Goal: Find specific page/section: Find specific page/section

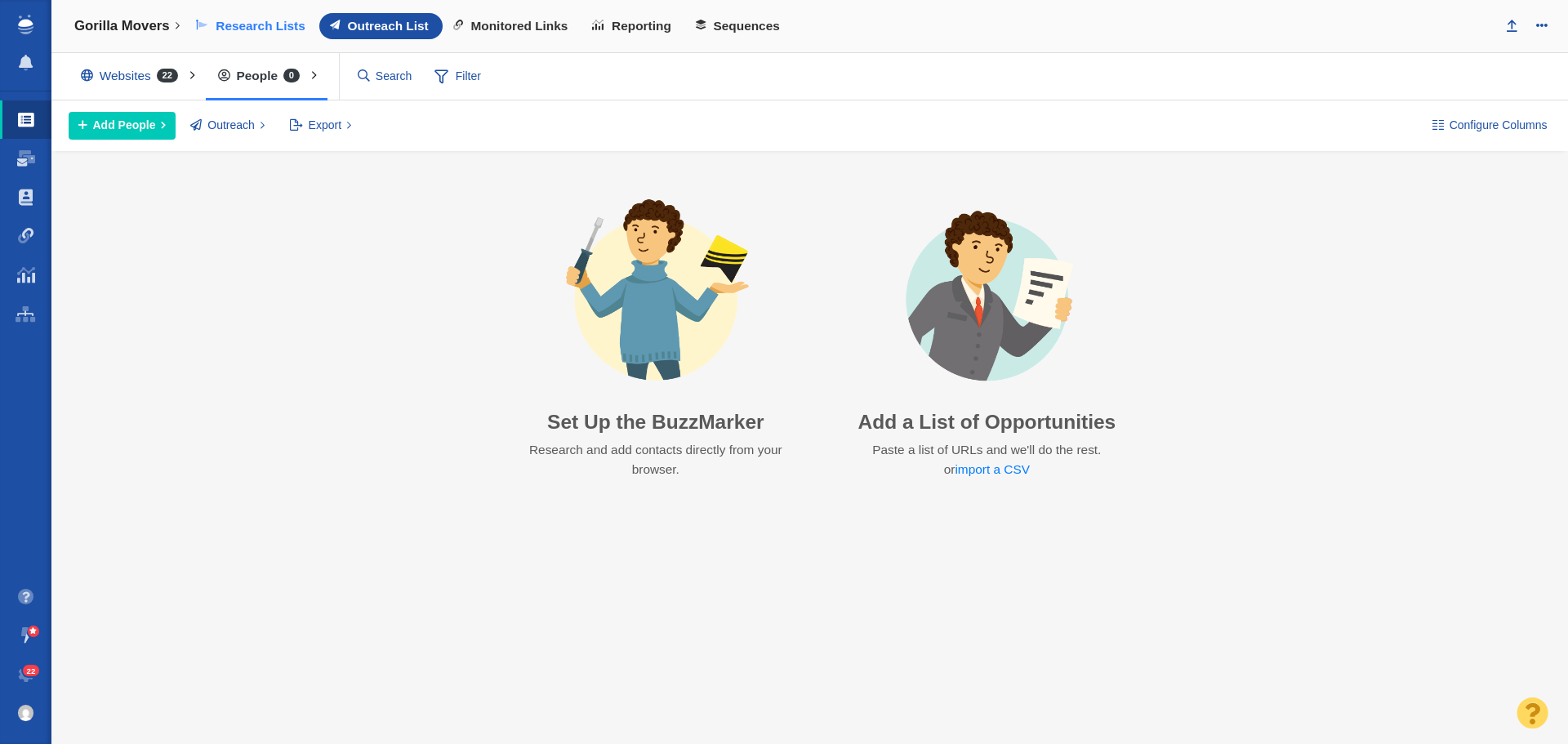
click at [289, 20] on span "Research Lists" at bounding box center [260, 26] width 90 height 15
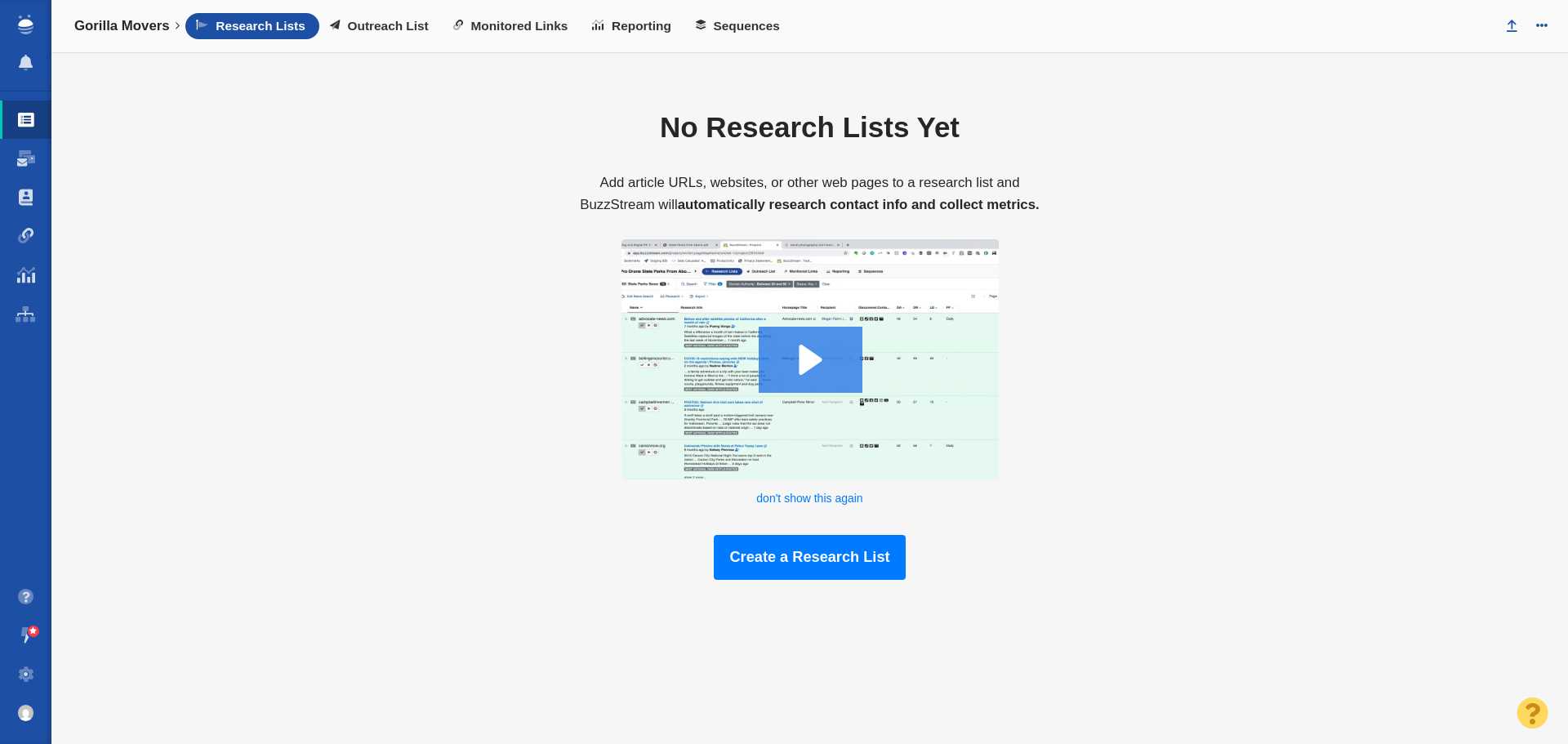
click at [19, 126] on span at bounding box center [26, 119] width 17 height 17
click at [17, 125] on link "Projects" at bounding box center [25, 119] width 51 height 39
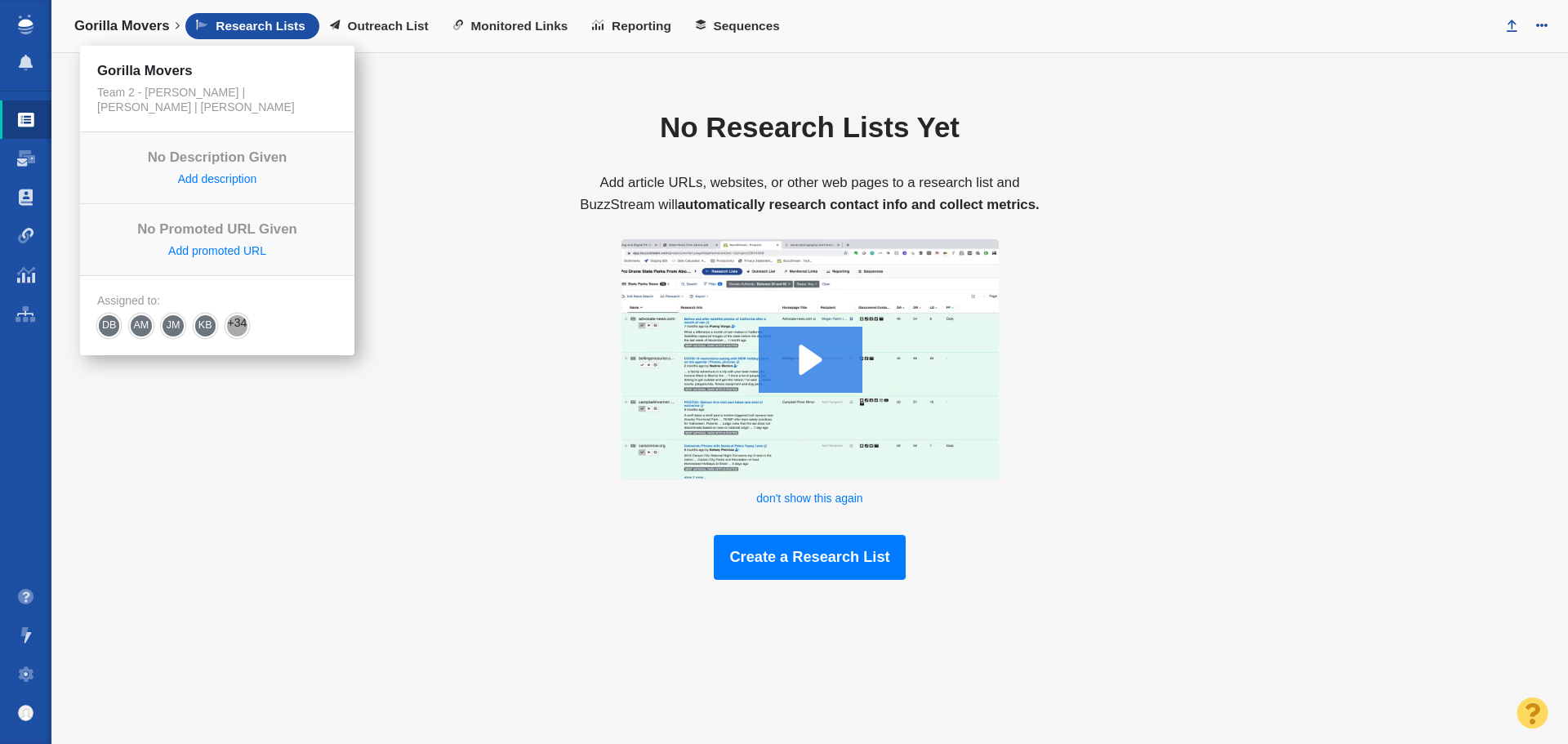
click at [161, 32] on h4 "Gorilla Movers" at bounding box center [122, 26] width 96 height 17
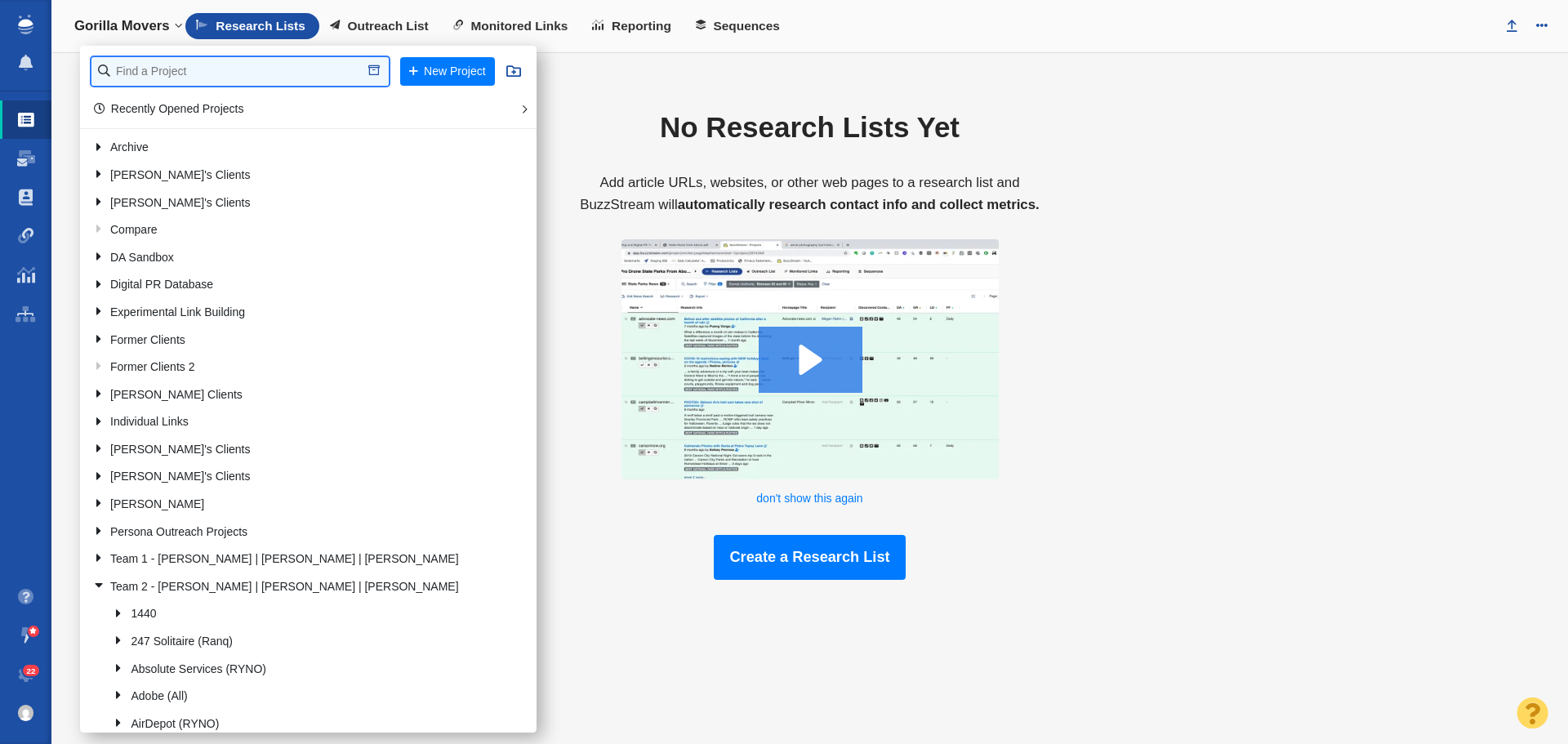
click at [189, 72] on input "text" at bounding box center [240, 72] width 297 height 29
type input "crane"
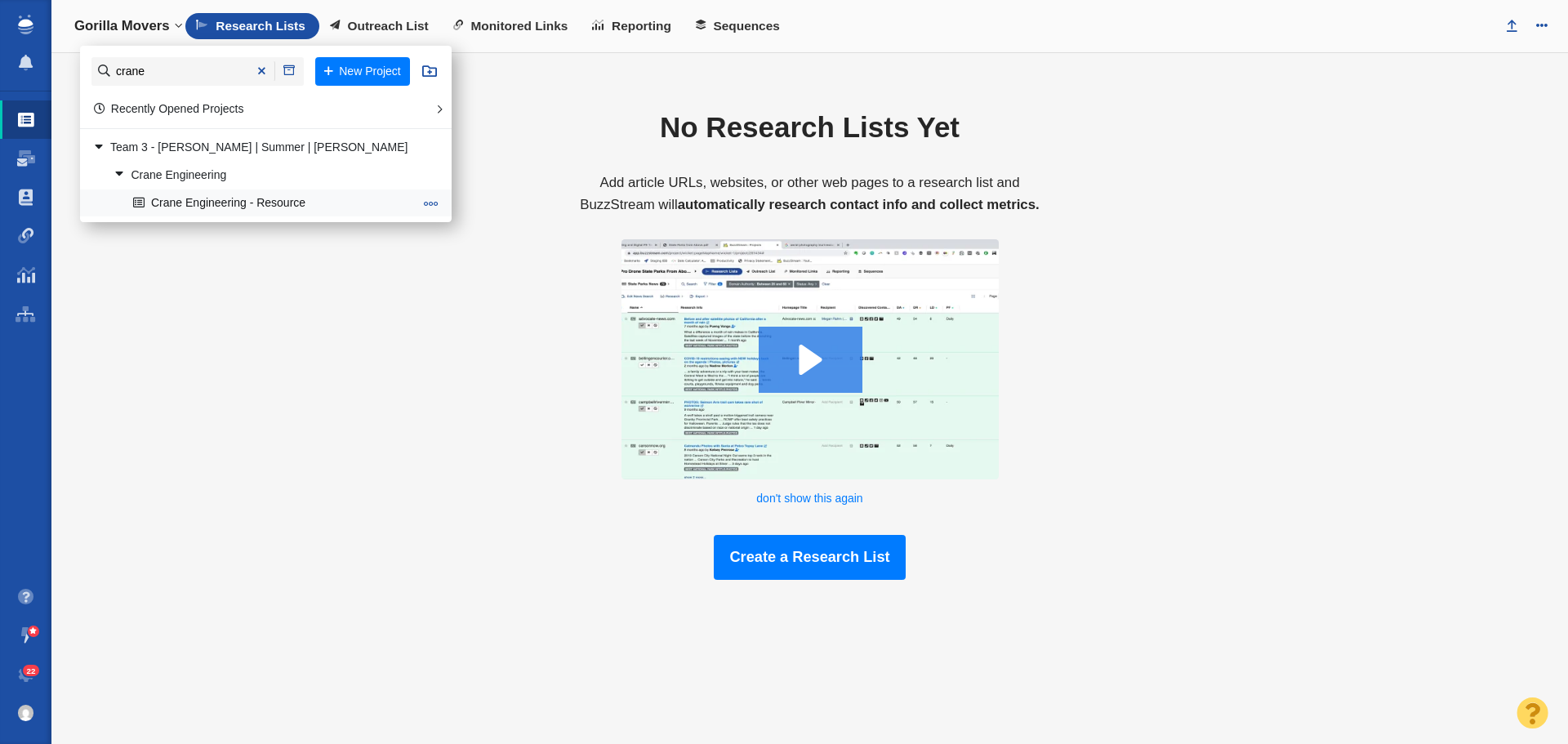
click at [223, 212] on link "Crane Engineering - Resource" at bounding box center [273, 202] width 289 height 25
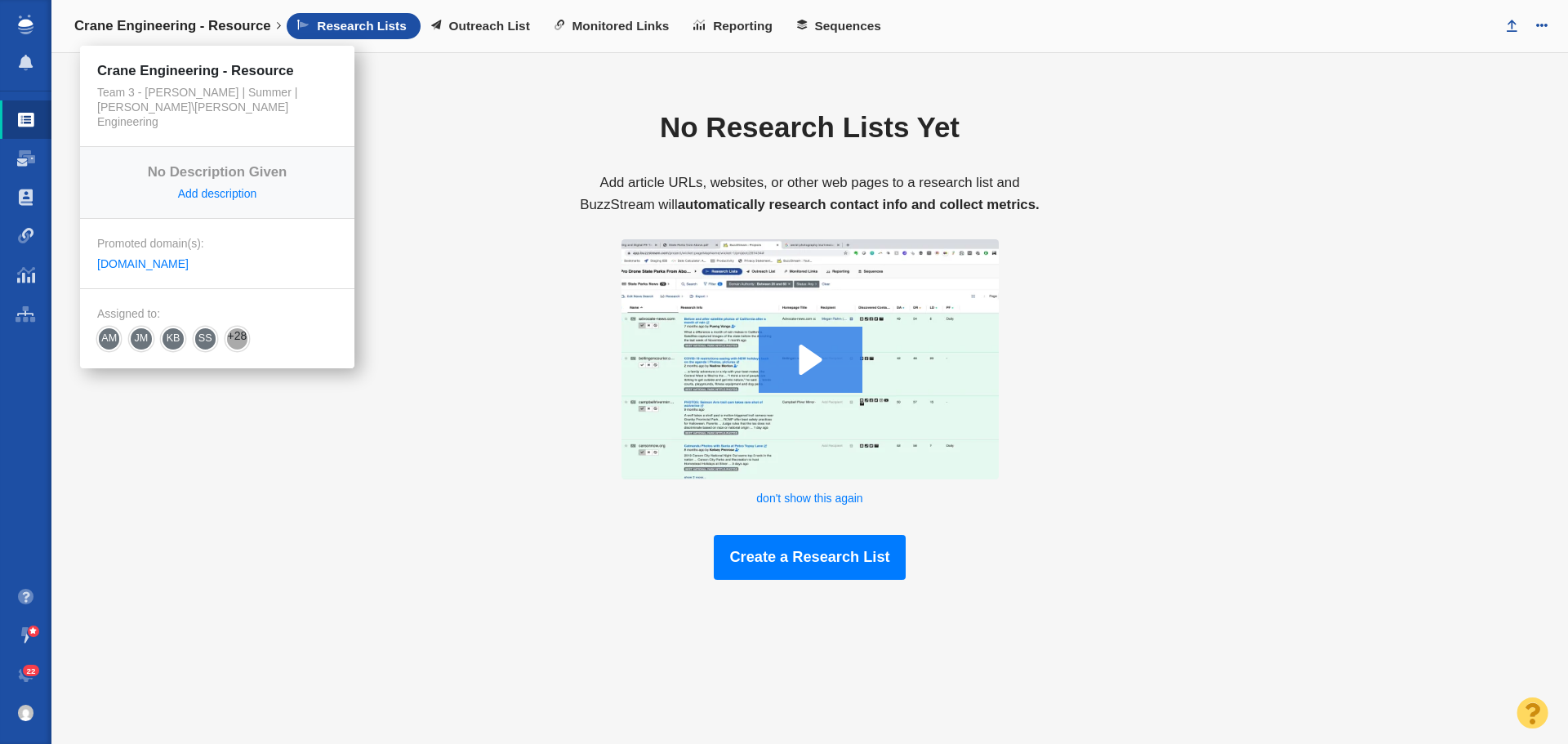
click at [199, 28] on h4 "Crane Engineering - Resource" at bounding box center [173, 26] width 197 height 17
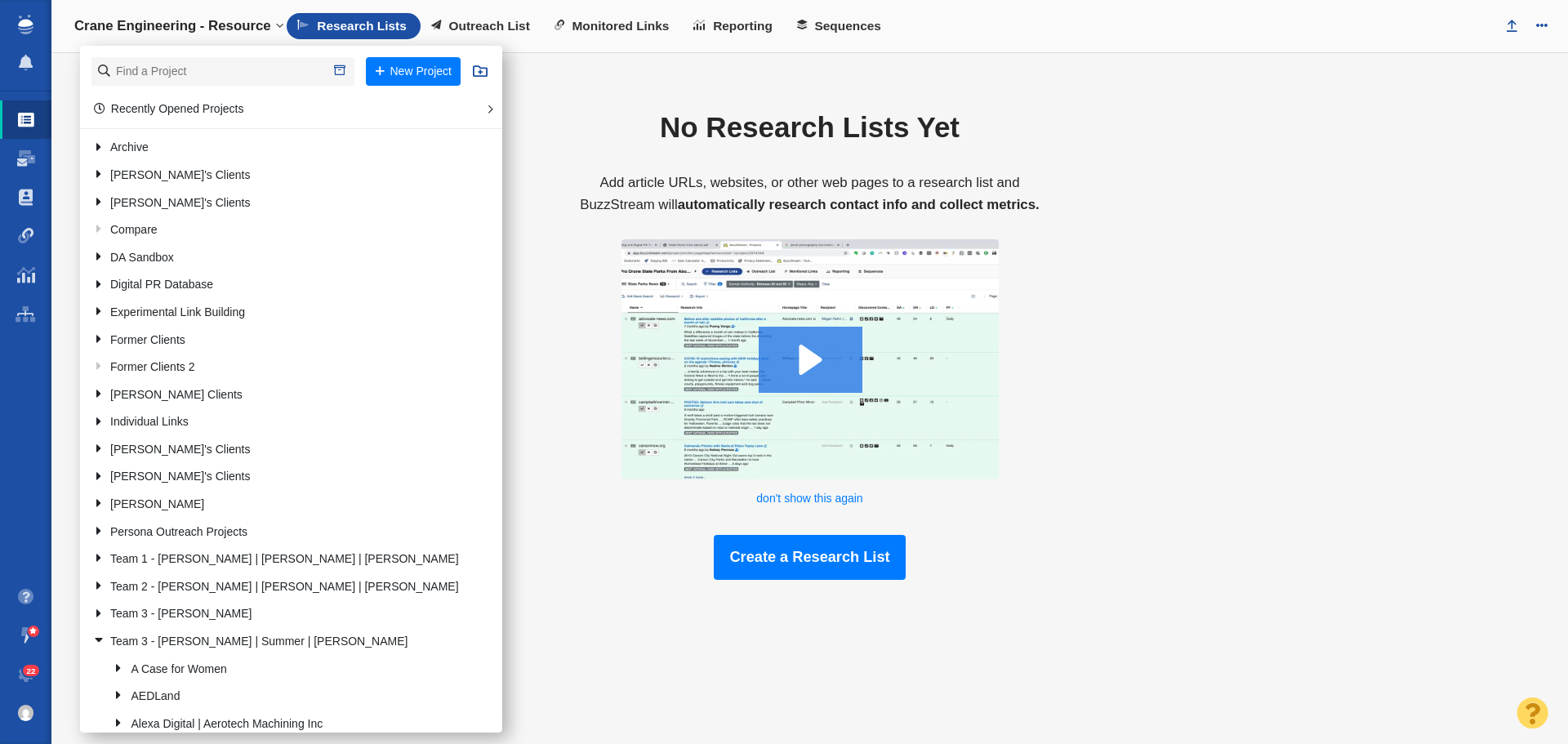
click at [511, 453] on div "No Research Lists Yet Add article URLs, websites, or other web pages to a resea…" at bounding box center [809, 333] width 1517 height 561
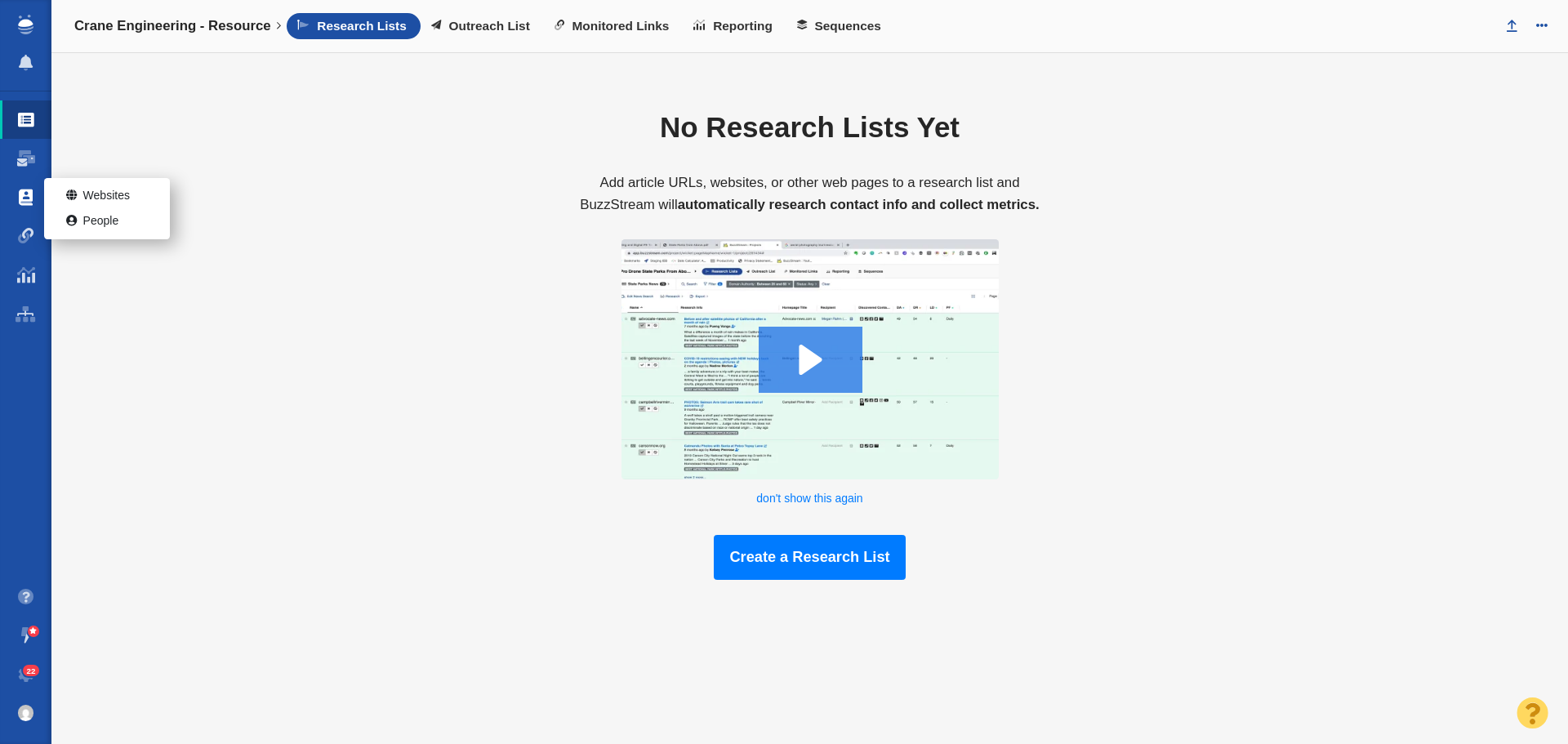
click at [29, 197] on span at bounding box center [26, 197] width 14 height 17
click at [17, 191] on ul "Projects Dashboard Websites People Link Monitoring Reports Projects Home" at bounding box center [25, 334] width 51 height 486
click at [23, 197] on span at bounding box center [26, 197] width 14 height 17
click at [90, 192] on span "Websites" at bounding box center [106, 195] width 46 height 17
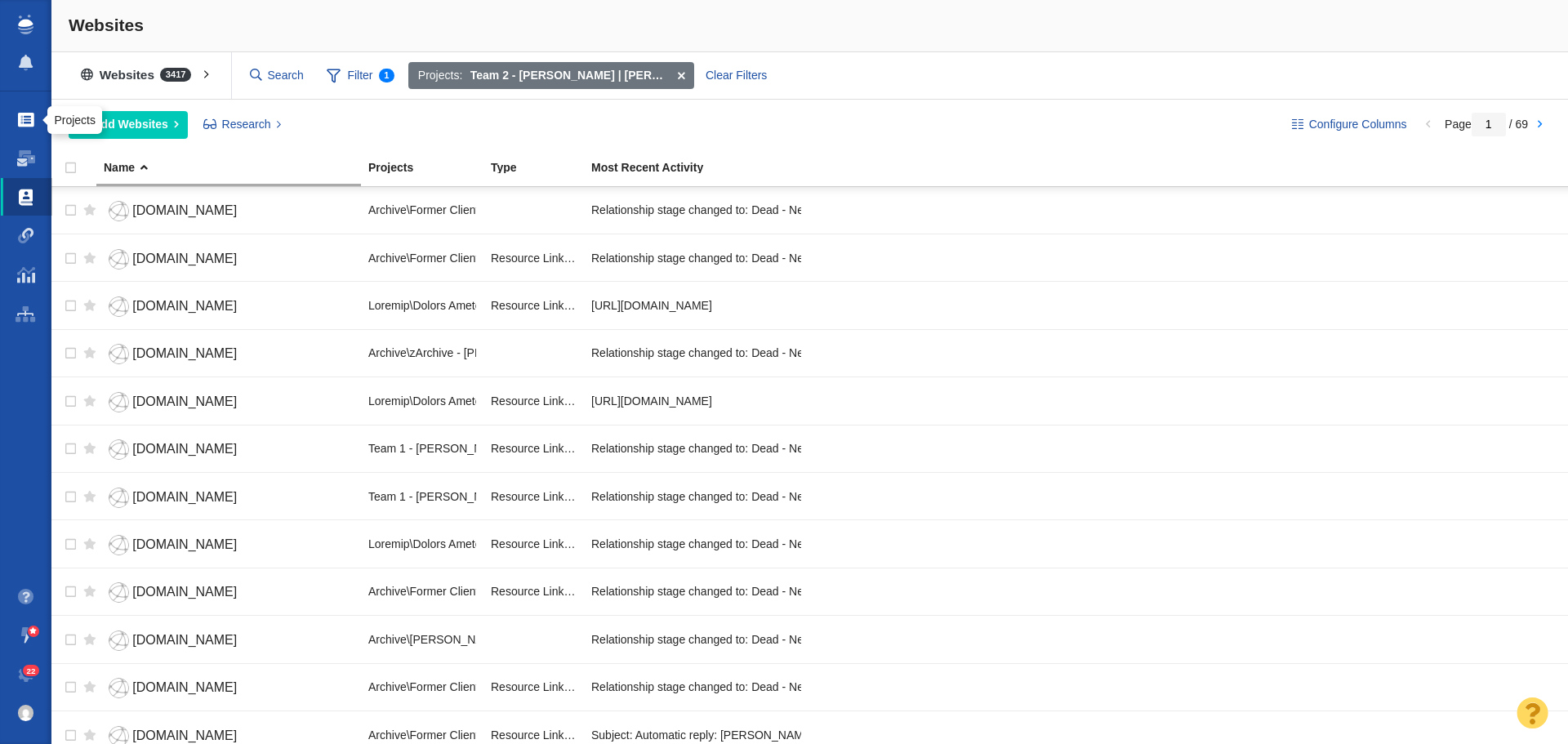
click at [31, 113] on span at bounding box center [26, 119] width 17 height 17
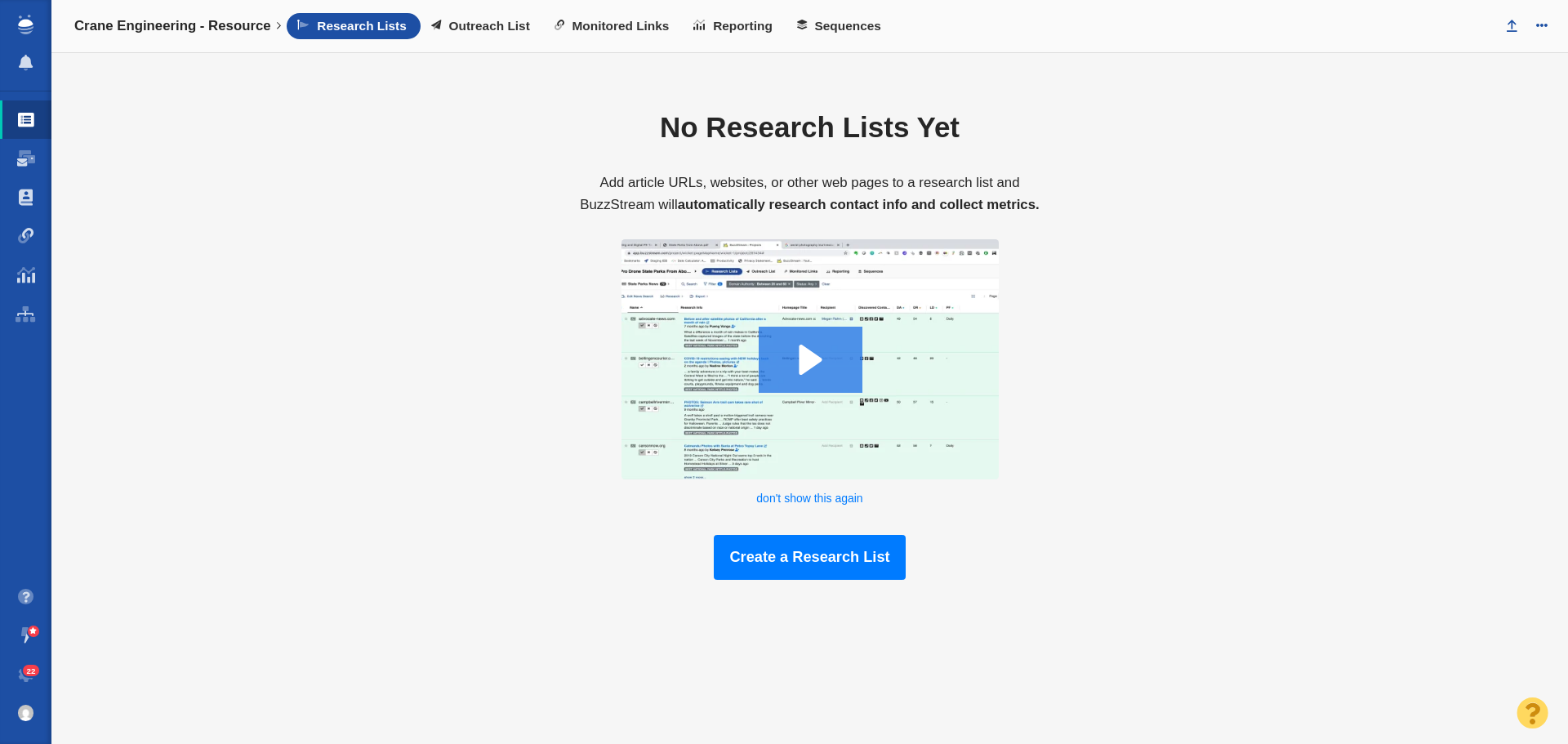
click at [992, 29] on div "Research Lists Outreach List Monitored Links Reporting Sequences" at bounding box center [889, 26] width 1204 height 26
